Goal: Task Accomplishment & Management: Manage account settings

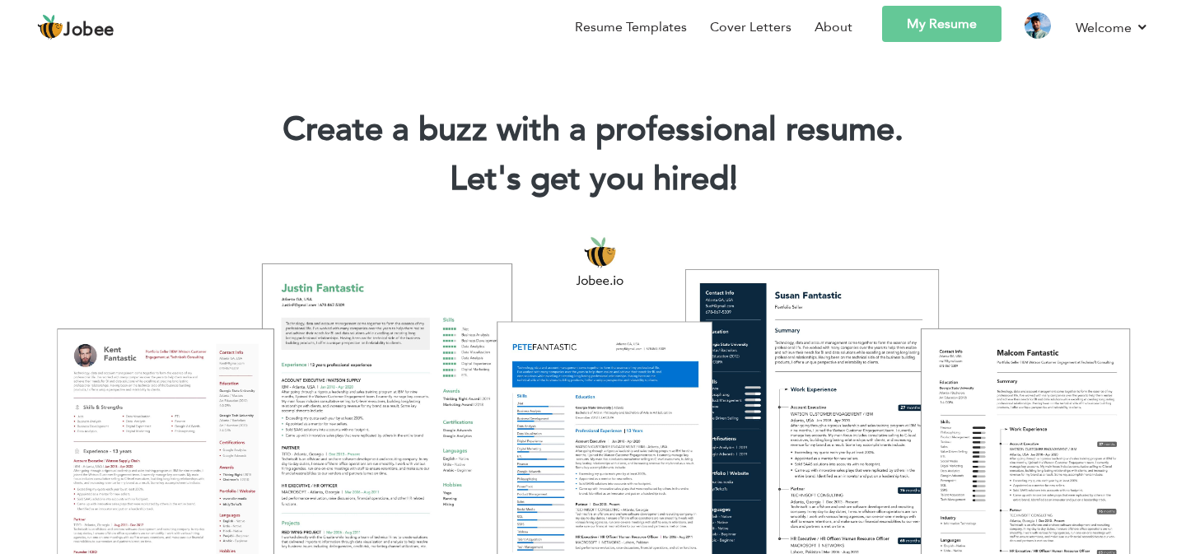
click at [918, 33] on link "My Resume" at bounding box center [941, 24] width 119 height 36
click at [936, 22] on link "My Resume" at bounding box center [941, 24] width 119 height 36
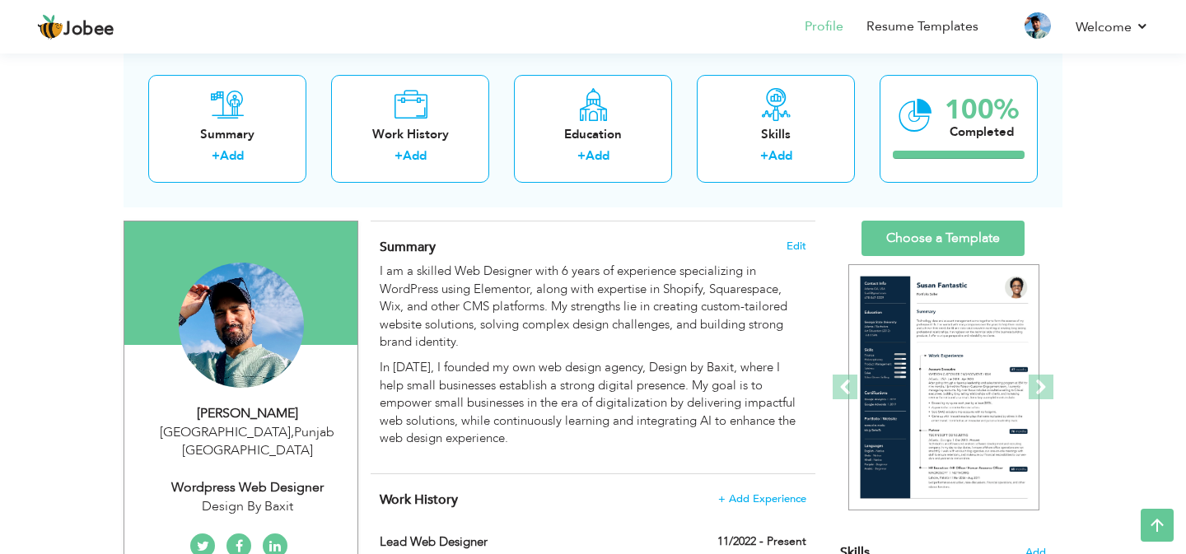
scroll to position [72, 0]
